Goal: Find specific page/section: Find specific page/section

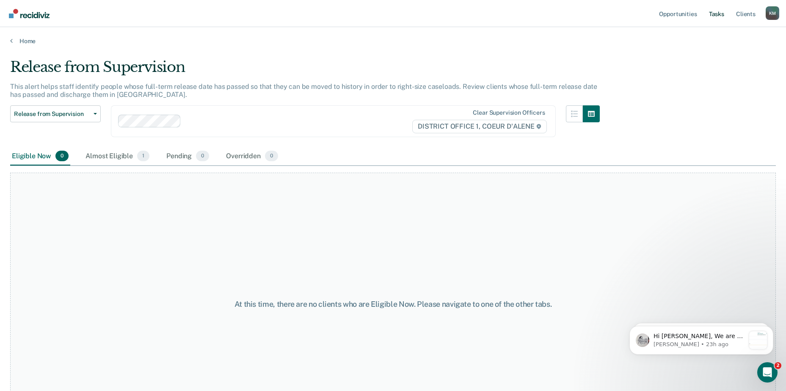
click at [720, 11] on link "Tasks" at bounding box center [716, 13] width 19 height 27
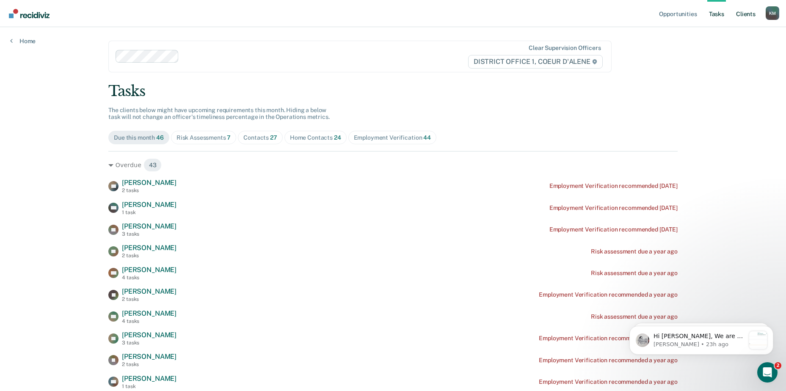
click at [742, 12] on link "Client s" at bounding box center [745, 13] width 23 height 27
